Goal: Information Seeking & Learning: Learn about a topic

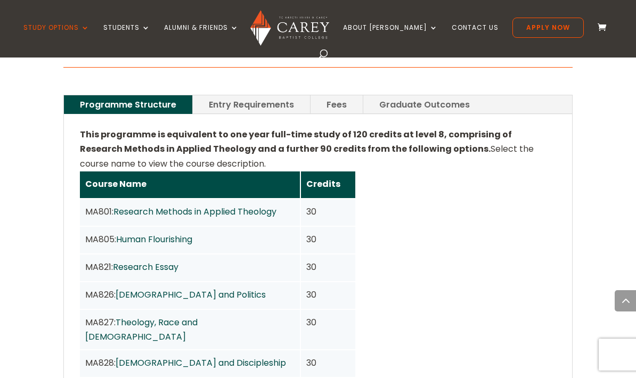
scroll to position [804, 0]
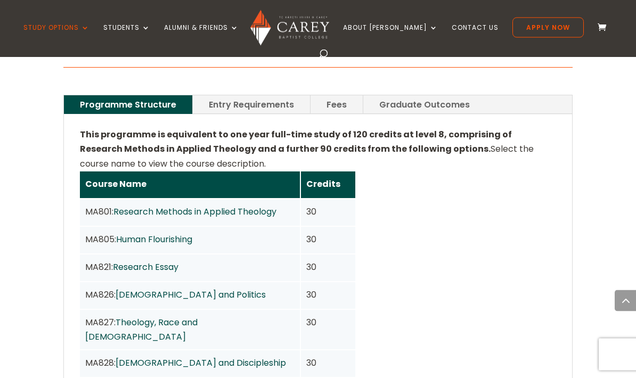
click at [244, 96] on link "Entry Requirements" at bounding box center [251, 105] width 117 height 19
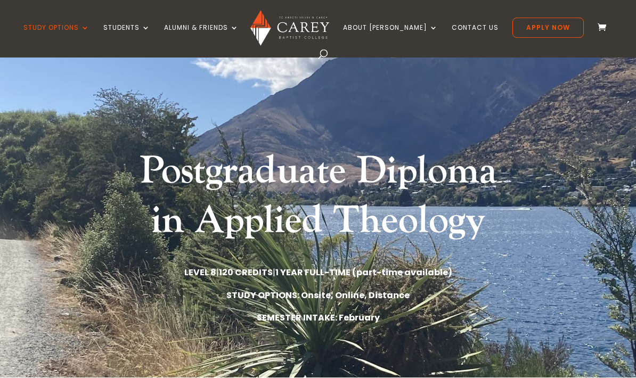
scroll to position [38, 0]
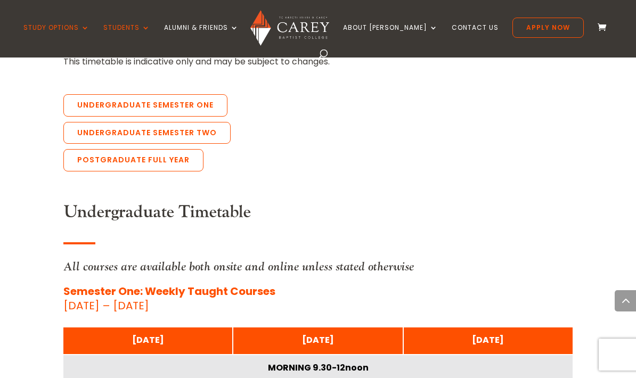
scroll to position [2429, 0]
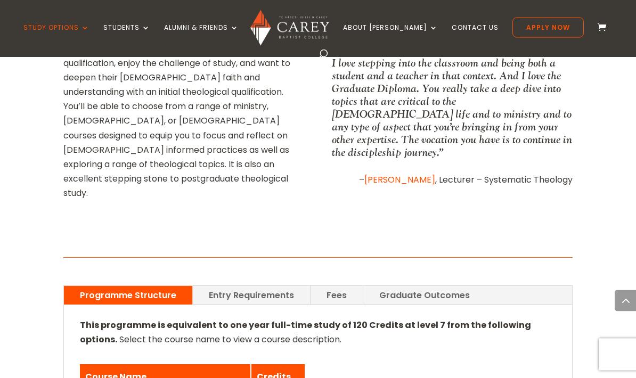
scroll to position [603, 0]
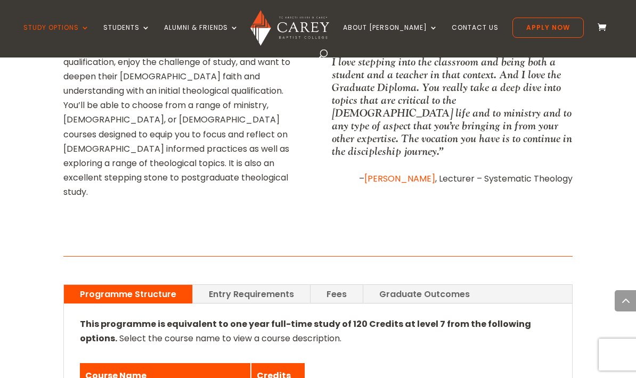
click at [243, 285] on link "Entry Requirements" at bounding box center [251, 294] width 117 height 19
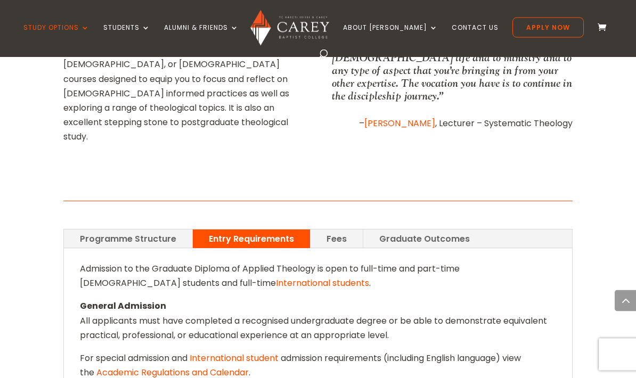
scroll to position [655, 0]
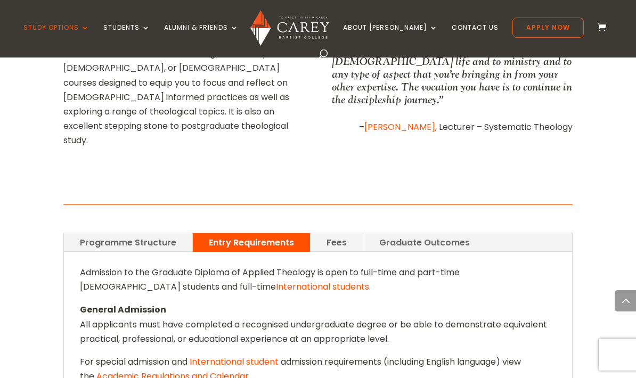
click at [333, 233] on link "Fees" at bounding box center [336, 242] width 52 height 19
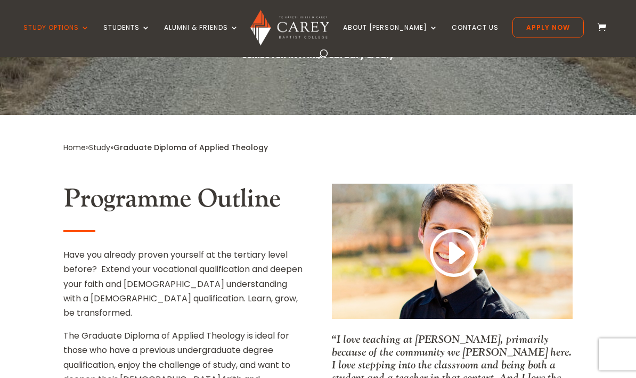
scroll to position [300, 0]
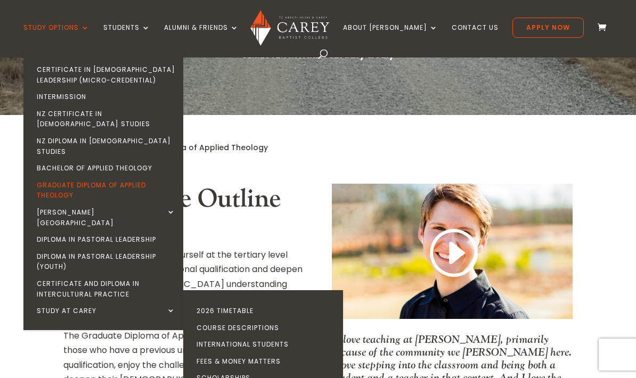
click at [244, 302] on link "2026 Timetable" at bounding box center [266, 310] width 160 height 17
click at [282, 319] on link "Course Descriptions" at bounding box center [266, 327] width 160 height 17
click at [315, 155] on div "Home » Study » Graduate Diploma of Applied Theology" at bounding box center [317, 154] width 508 height 27
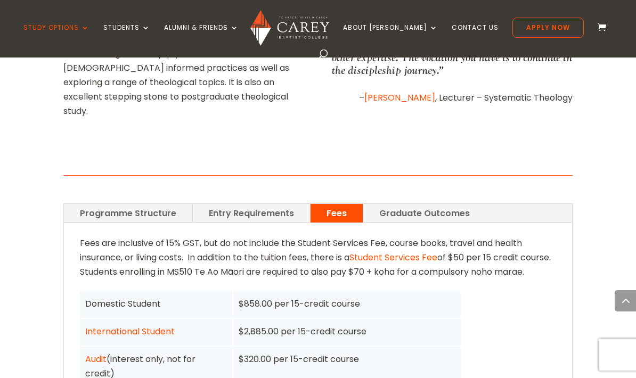
scroll to position [697, 0]
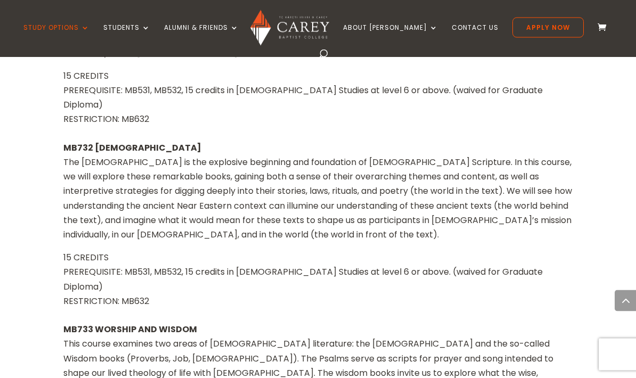
scroll to position [3376, 0]
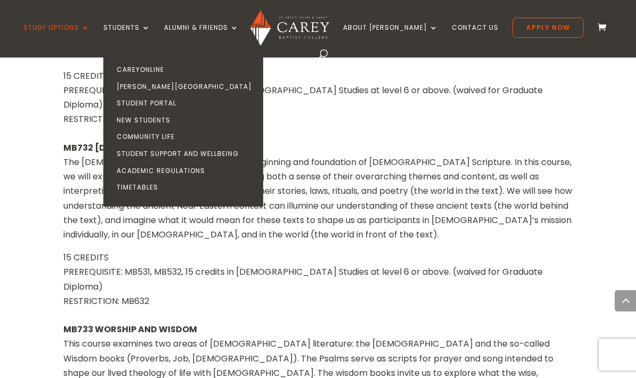
click at [156, 70] on link "CareyOnline" at bounding box center [186, 69] width 160 height 17
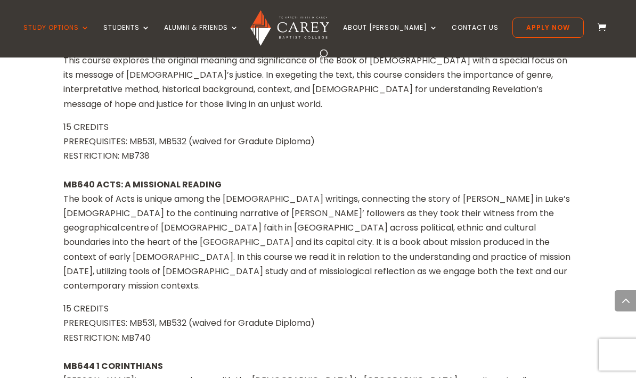
scroll to position [2374, 0]
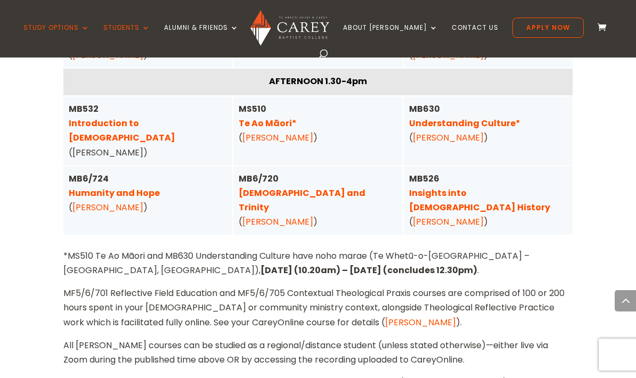
scroll to position [2929, 0]
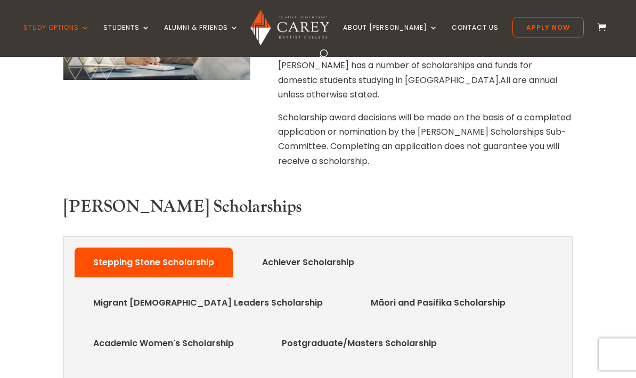
scroll to position [393, 0]
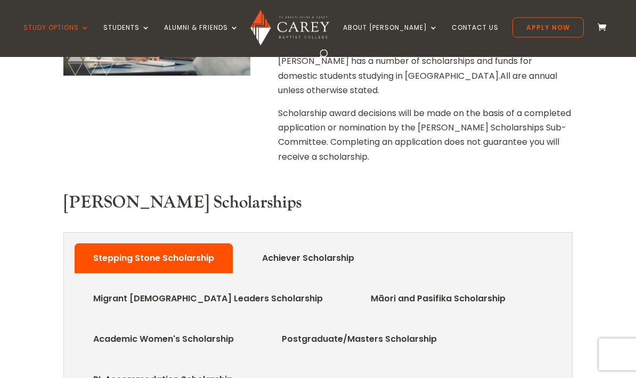
click at [114, 289] on link "Migrant [DEMOGRAPHIC_DATA] Leaders Scholarship" at bounding box center [207, 299] width 261 height 21
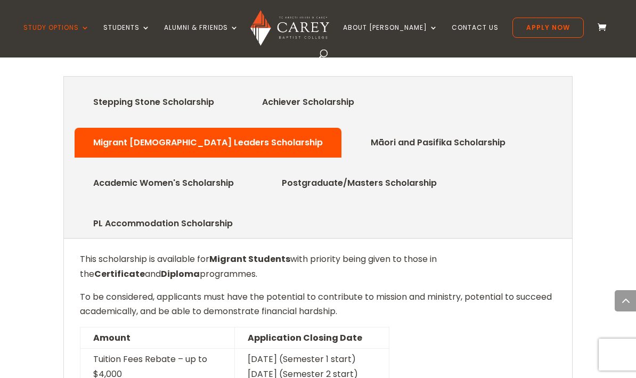
scroll to position [534, 0]
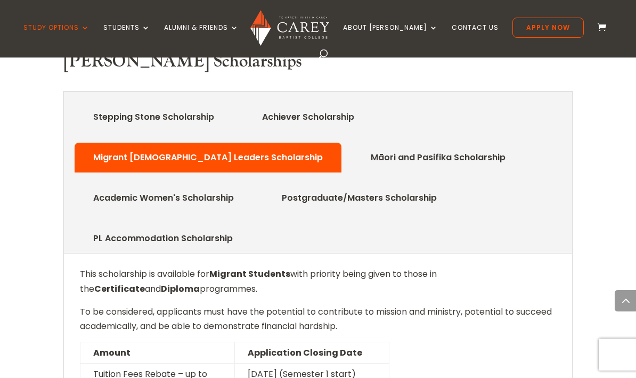
click at [110, 106] on link "Stepping Stone Scholarship" at bounding box center [153, 116] width 153 height 21
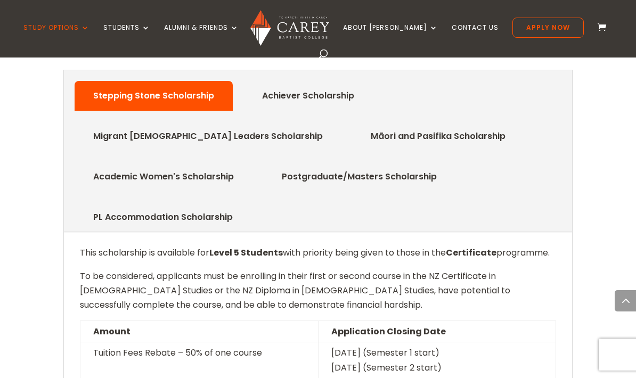
scroll to position [555, 0]
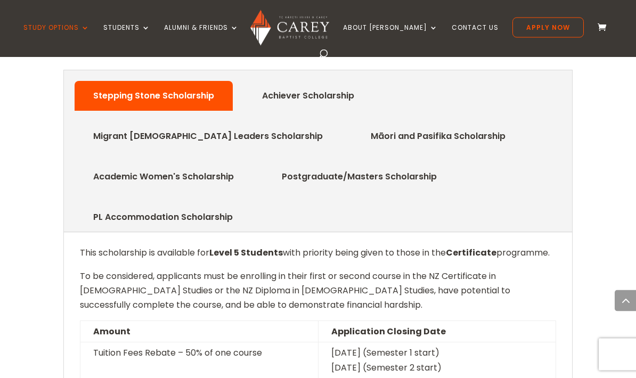
click at [104, 167] on link "Academic Women's Scholarship" at bounding box center [163, 177] width 172 height 21
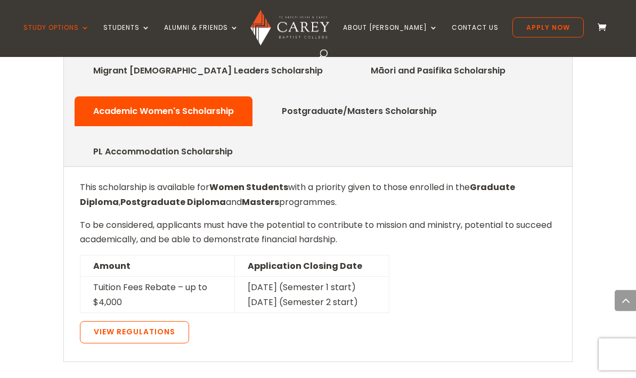
scroll to position [622, 0]
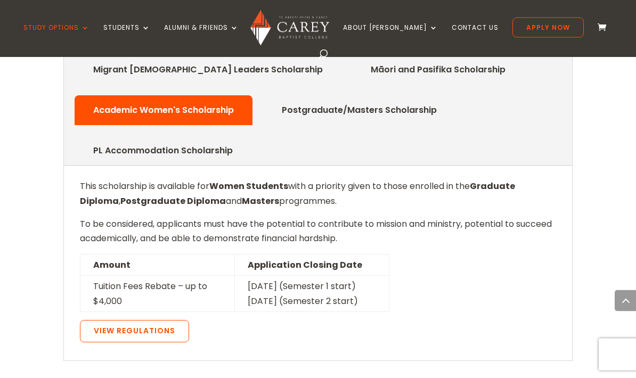
click at [104, 141] on link "PL Accommodation Scholarship" at bounding box center [162, 151] width 171 height 21
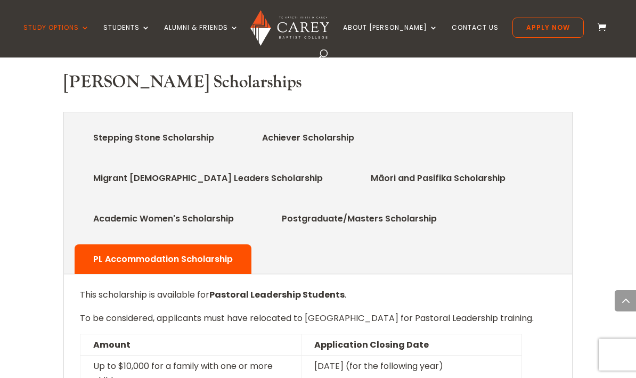
scroll to position [515, 0]
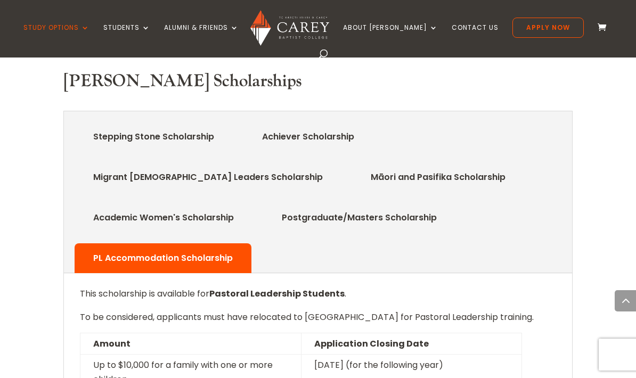
click at [283, 126] on link "Achiever Scholarship" at bounding box center [308, 136] width 124 height 21
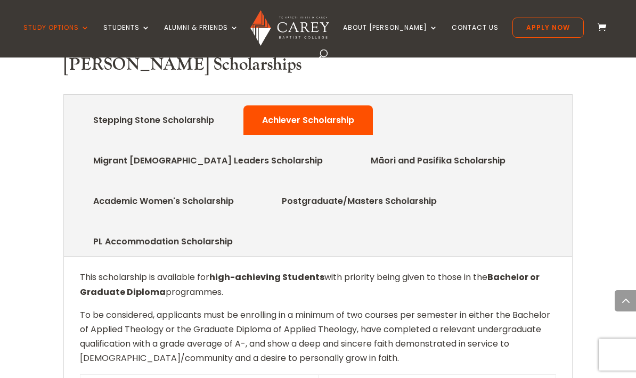
scroll to position [532, 0]
click at [355, 150] on link "Māori and Pasifika Scholarship" at bounding box center [438, 160] width 167 height 21
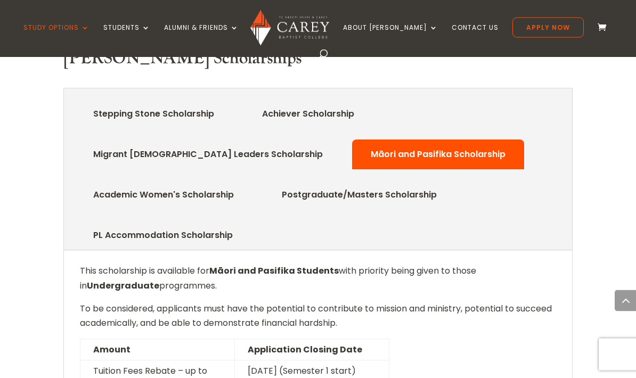
scroll to position [541, 0]
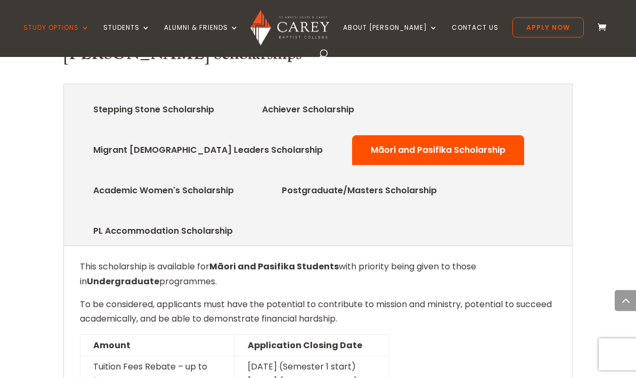
click at [303, 180] on link "Postgraduate/Masters Scholarship" at bounding box center [359, 190] width 187 height 21
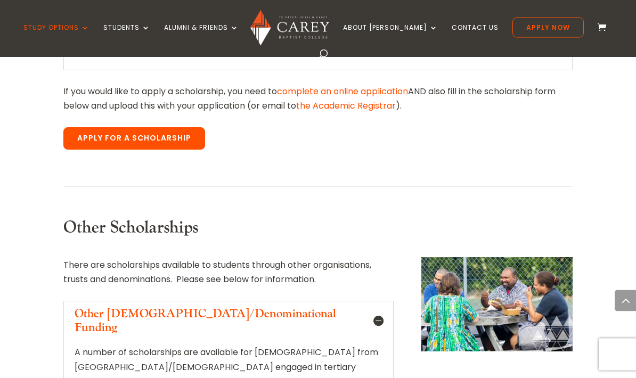
scroll to position [942, 0]
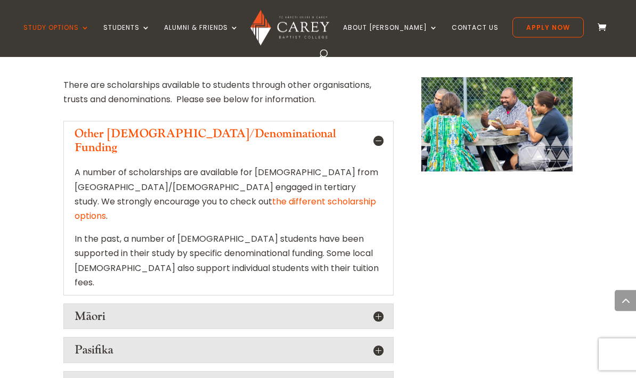
scroll to position [1122, 0]
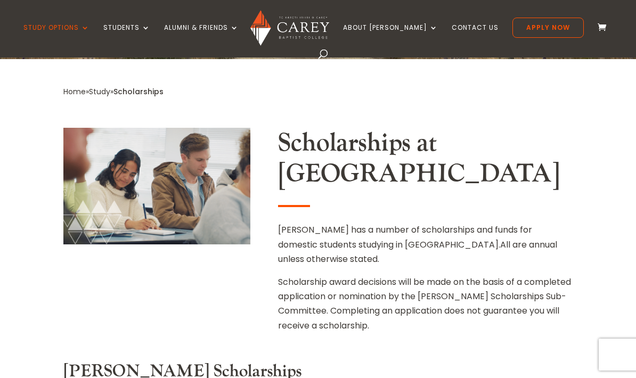
scroll to position [228, 0]
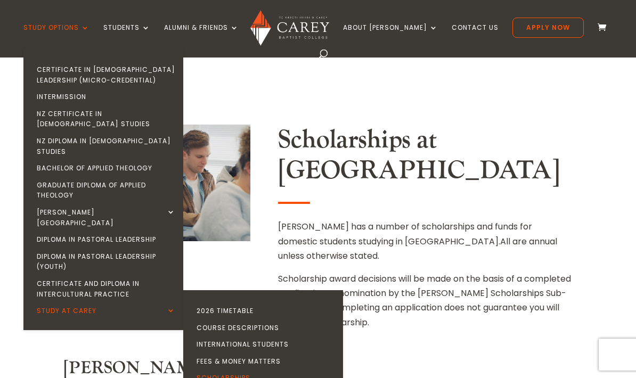
click at [209, 319] on link "Course Descriptions" at bounding box center [266, 327] width 160 height 17
